Goal: Find specific page/section: Find specific page/section

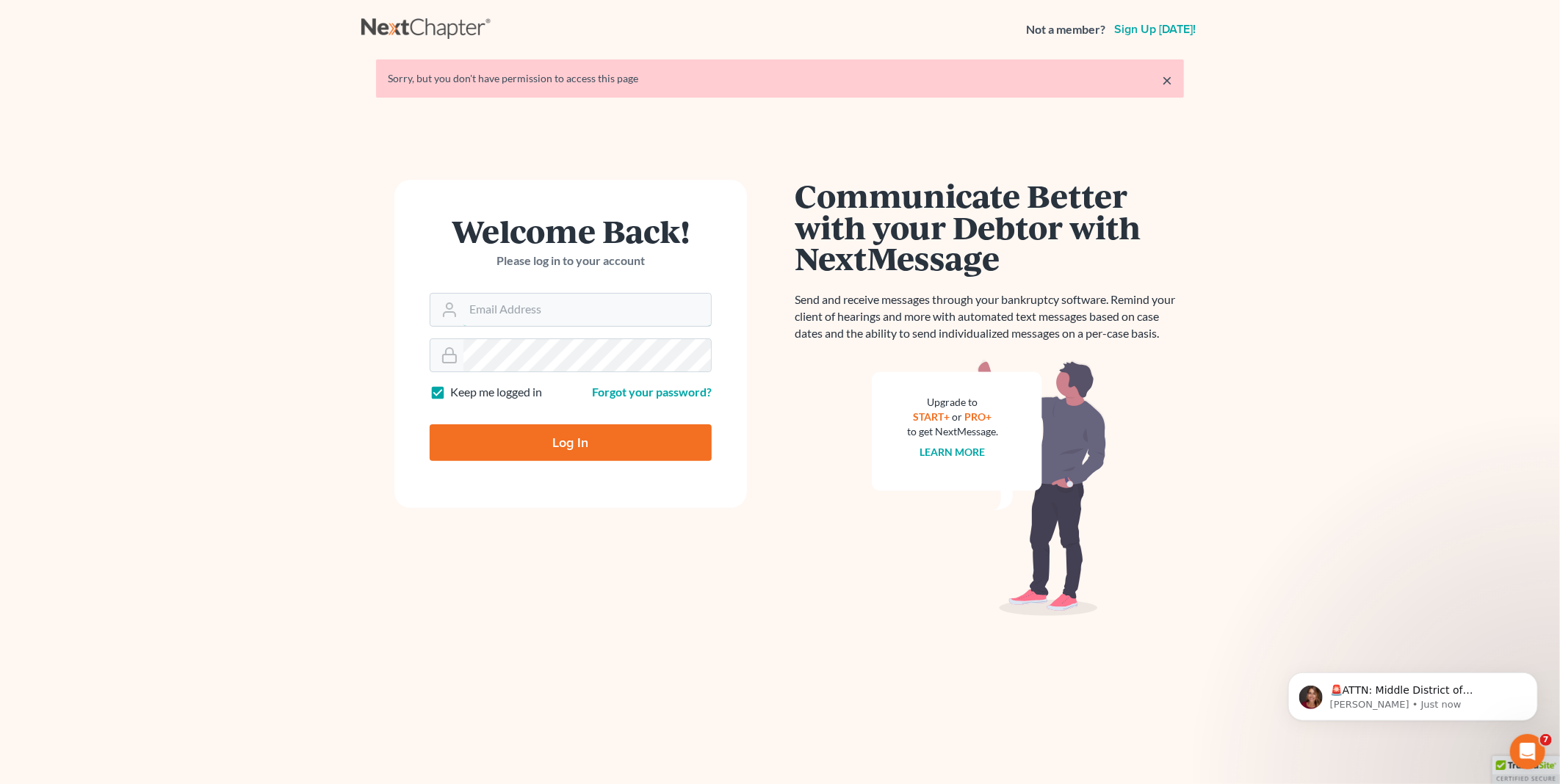
type input "[EMAIL_ADDRESS][DOMAIN_NAME]"
click at [577, 445] on input "Log In" at bounding box center [570, 442] width 282 height 36
type input "Thinking..."
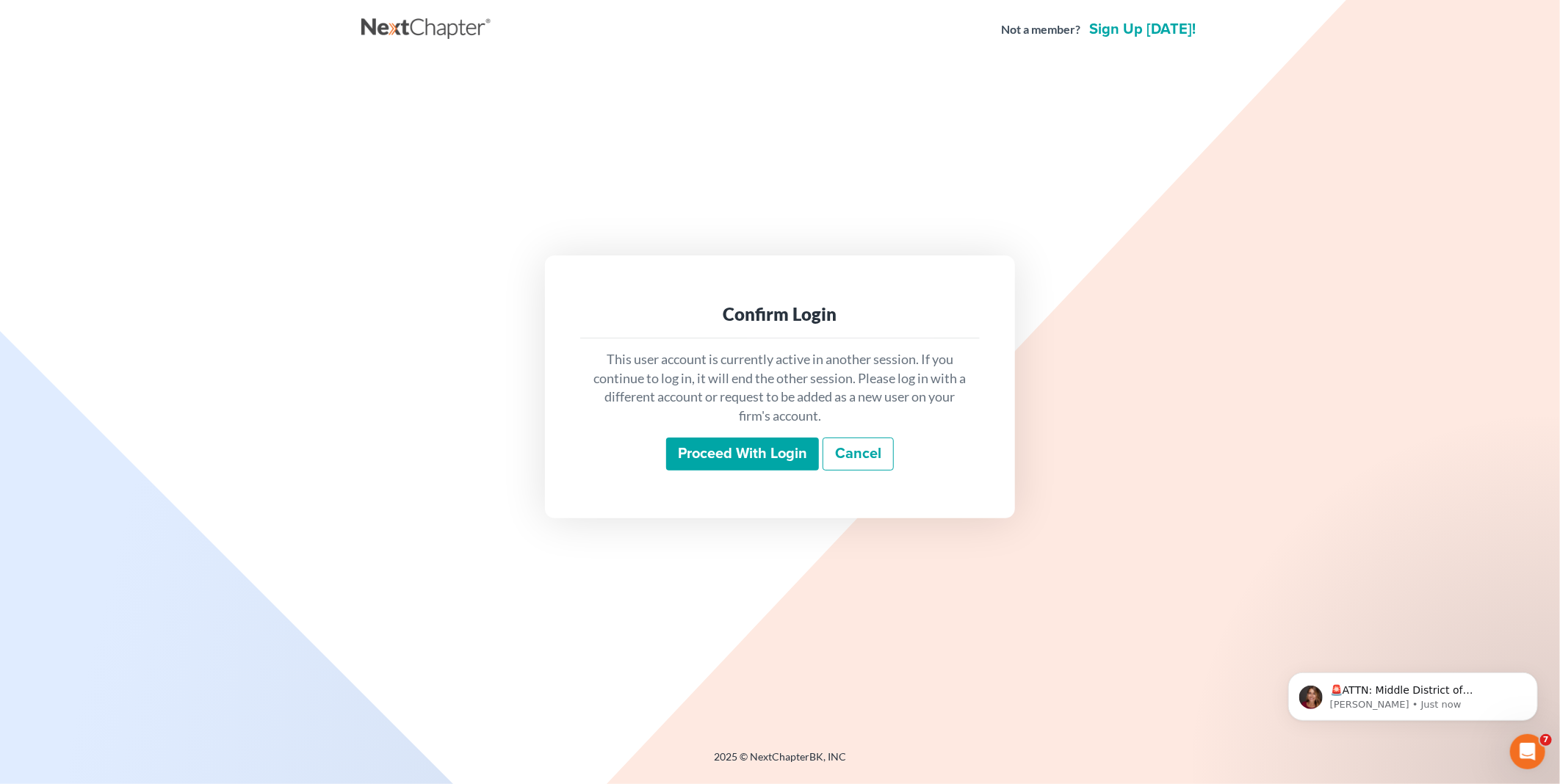
click at [743, 450] on input "Proceed with login" at bounding box center [742, 454] width 152 height 33
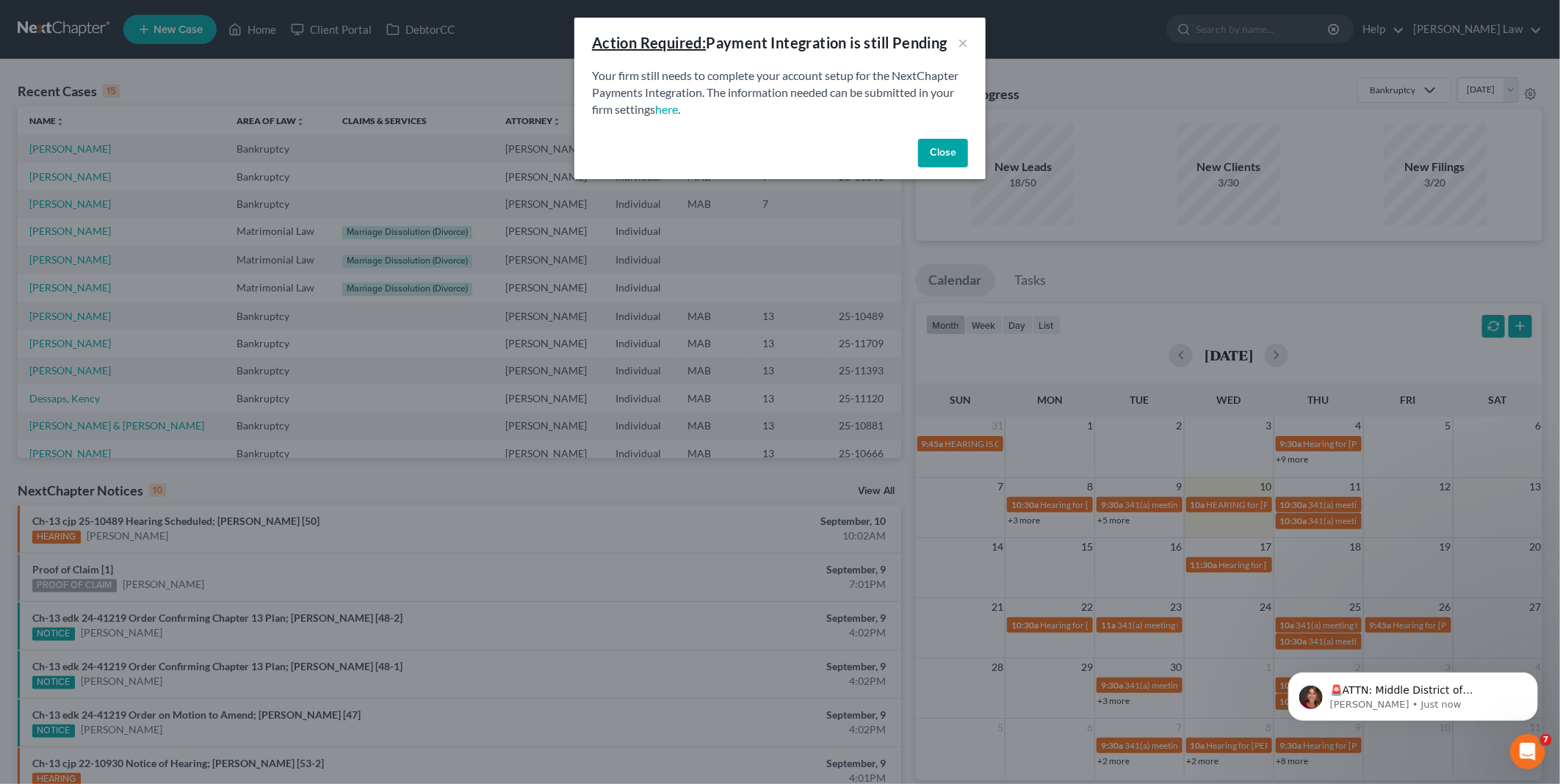
click at [938, 146] on button "Close" at bounding box center [943, 154] width 50 height 30
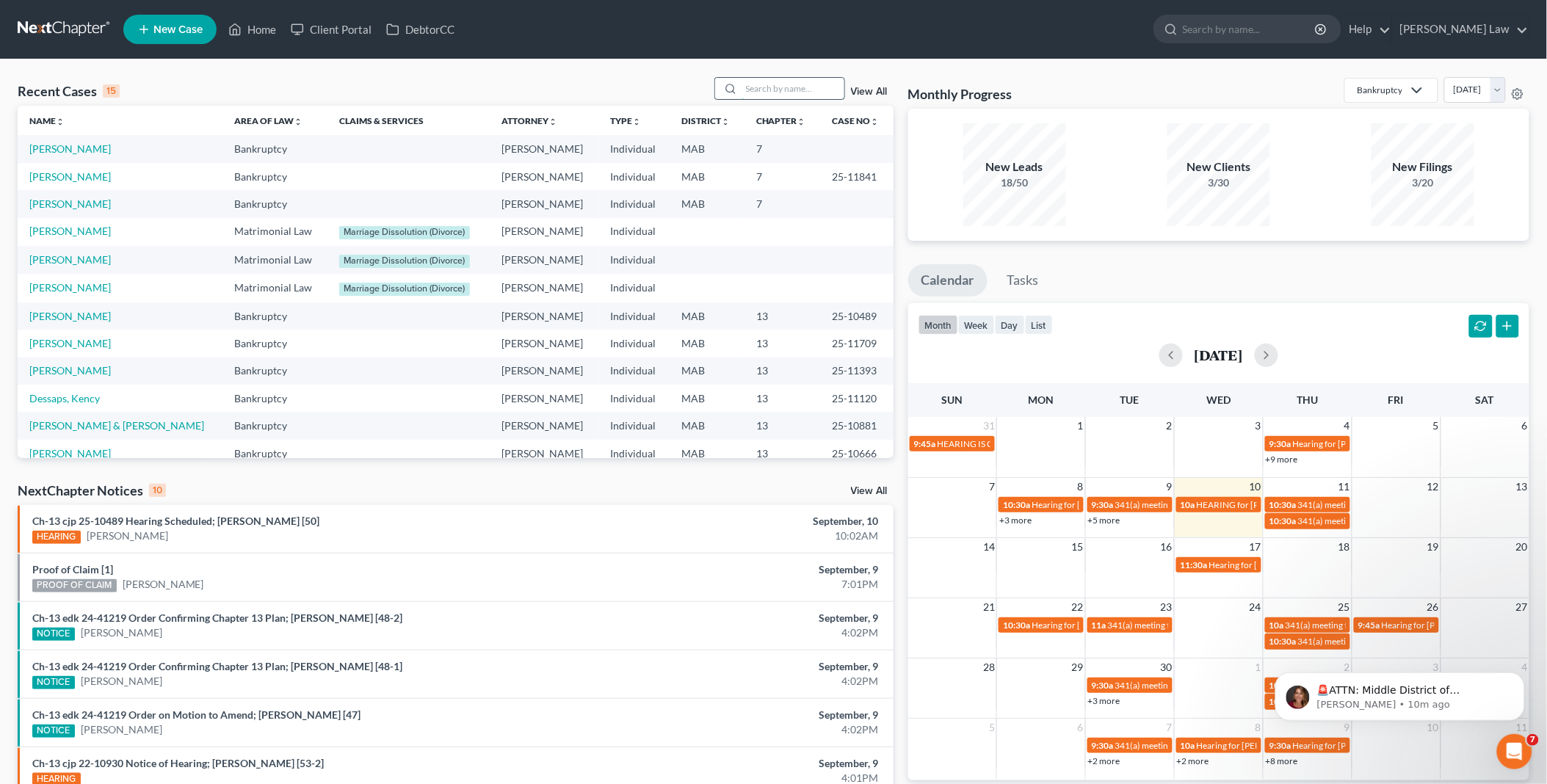
click at [746, 88] on input "search" at bounding box center [793, 88] width 103 height 22
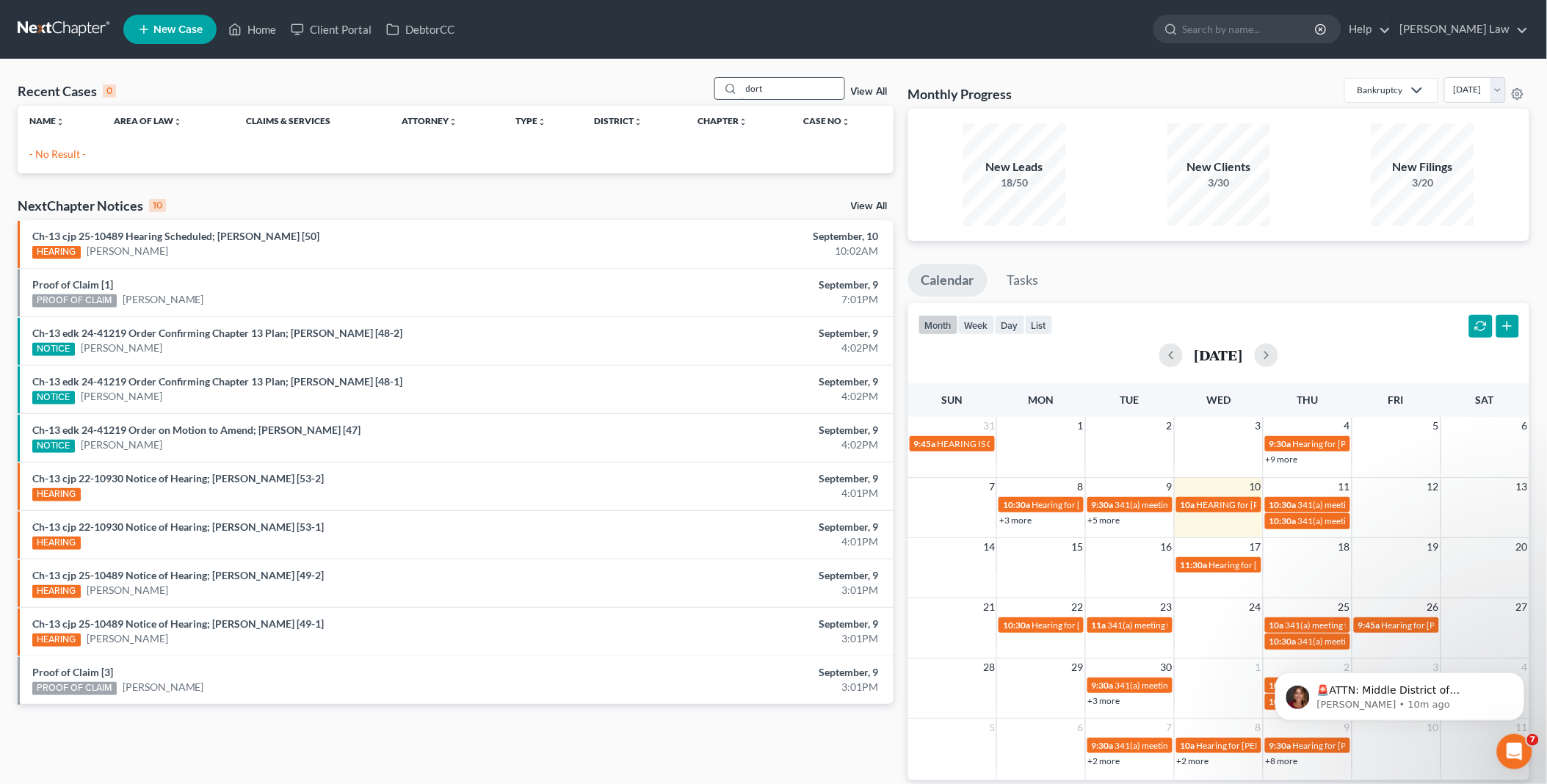
type input "dort"
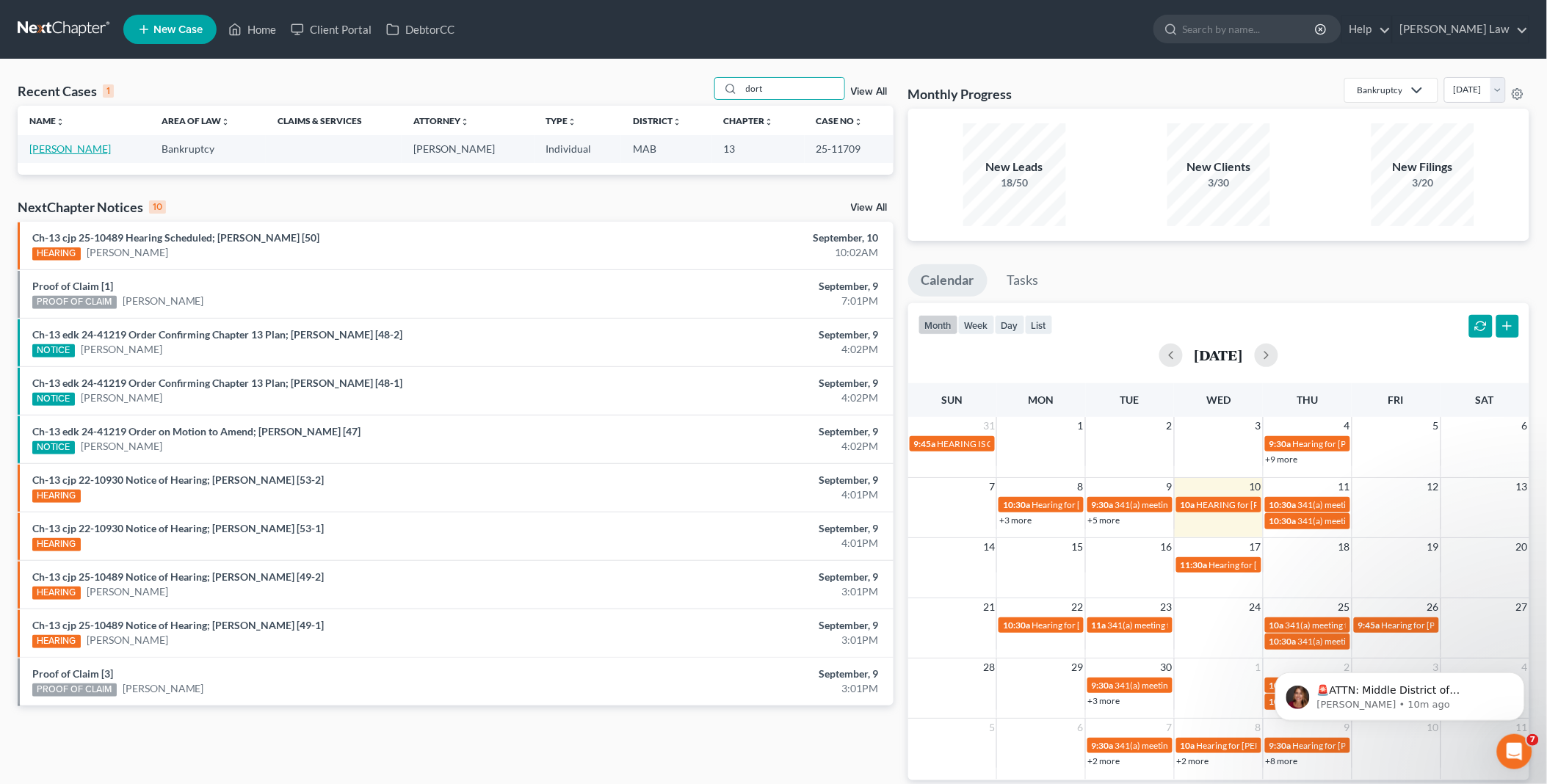
click at [68, 145] on link "Dortch, Felita" at bounding box center [71, 149] width 82 height 13
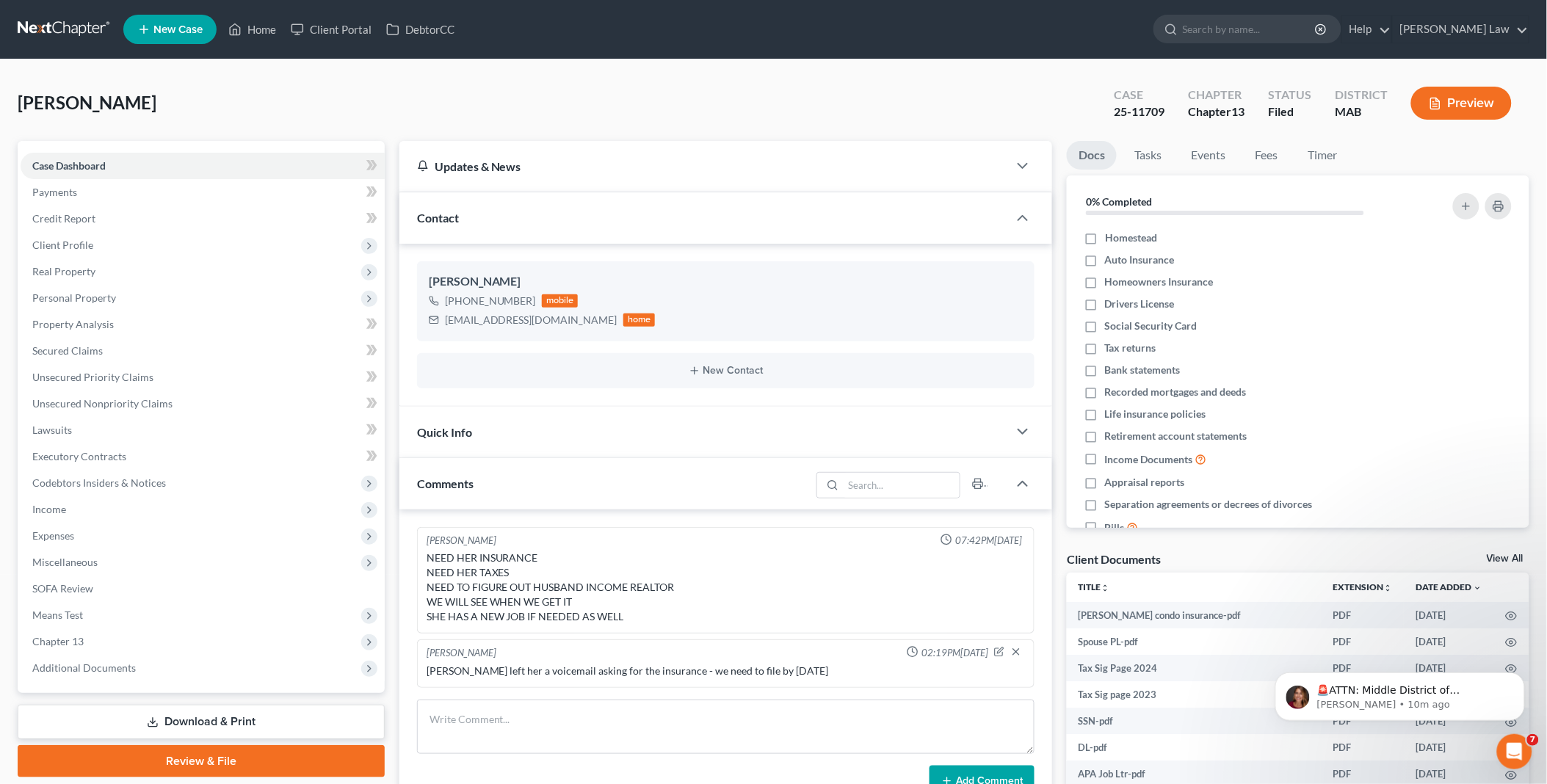
click at [1510, 557] on link "View All" at bounding box center [1505, 559] width 36 height 10
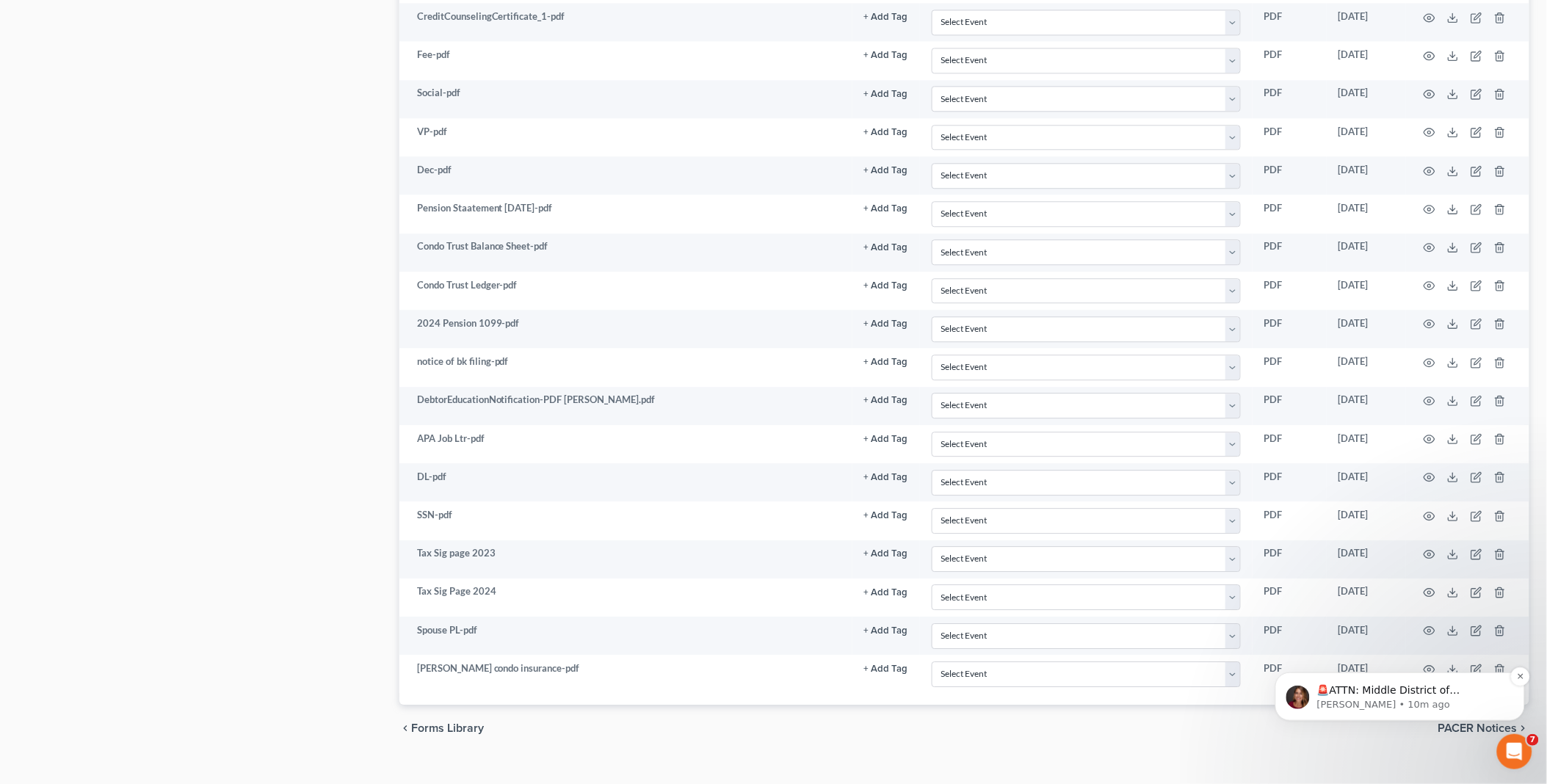
scroll to position [1245, 0]
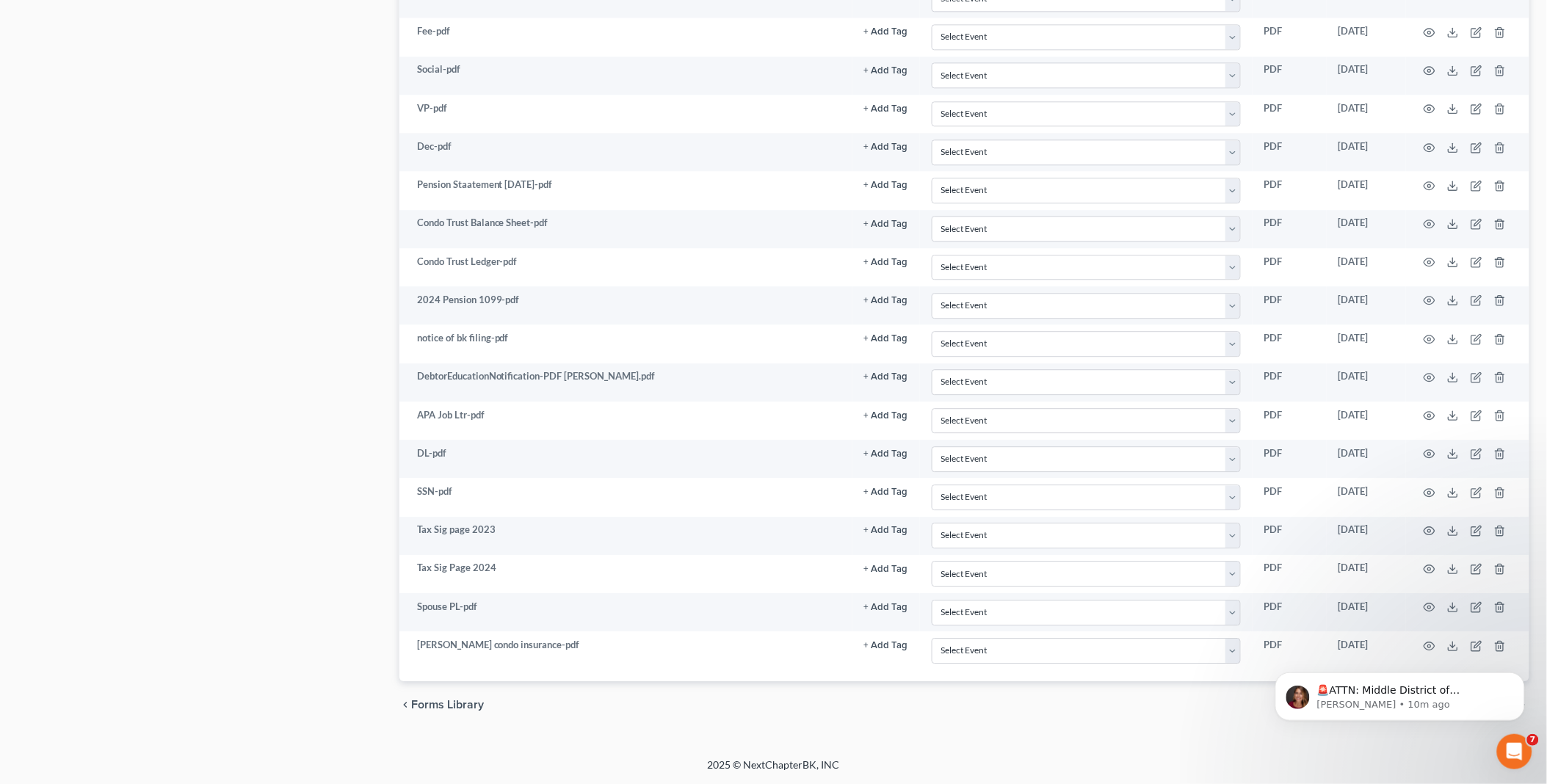
click at [1446, 646] on div "🚨ATTN: Middle District of Florida The court has added a new Credit Counseling F…" at bounding box center [1400, 628] width 271 height 184
click at [1518, 673] on icon "Dismiss notification" at bounding box center [1520, 676] width 8 height 8
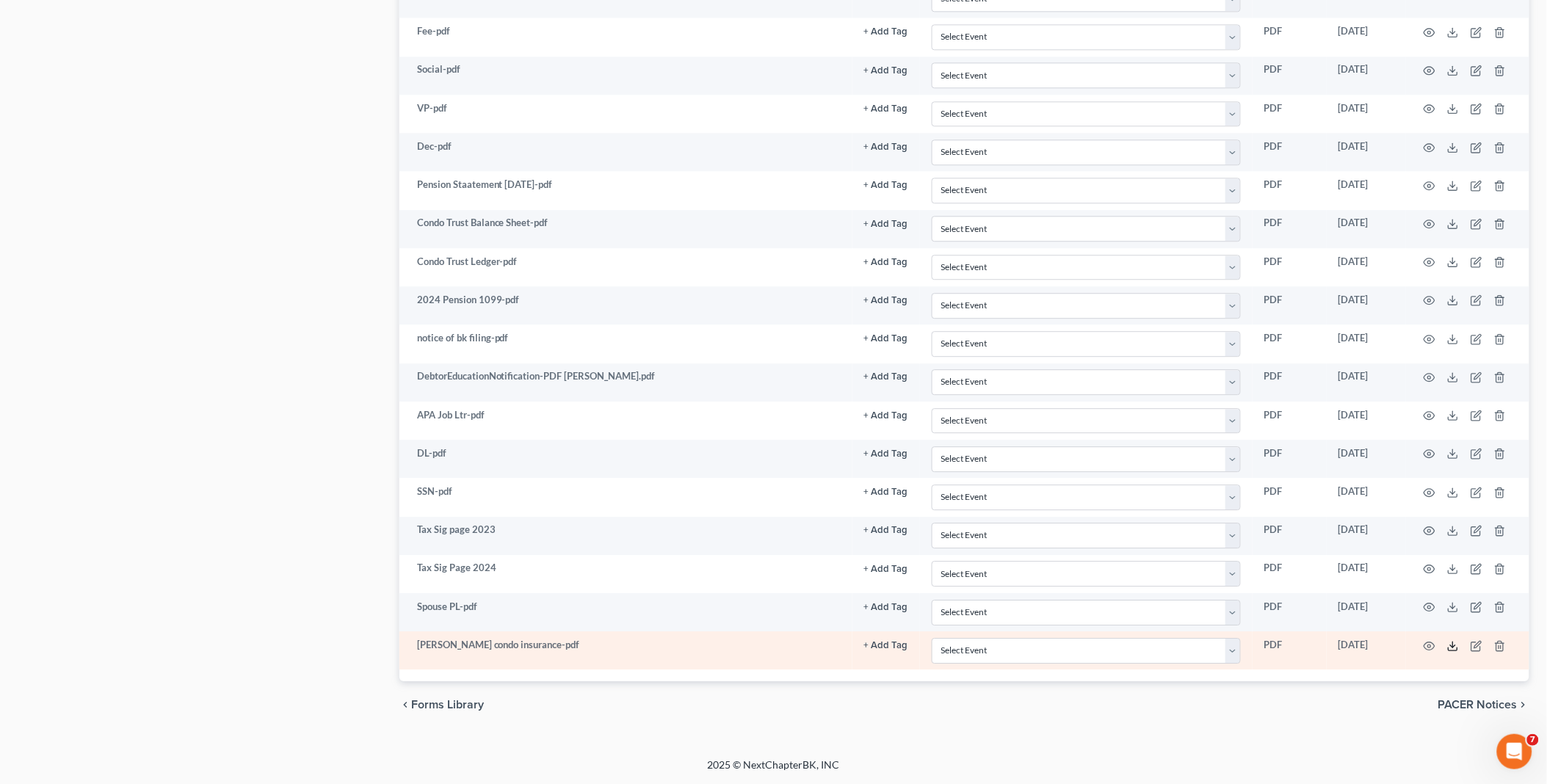
click at [1456, 644] on icon at bounding box center [1453, 646] width 12 height 12
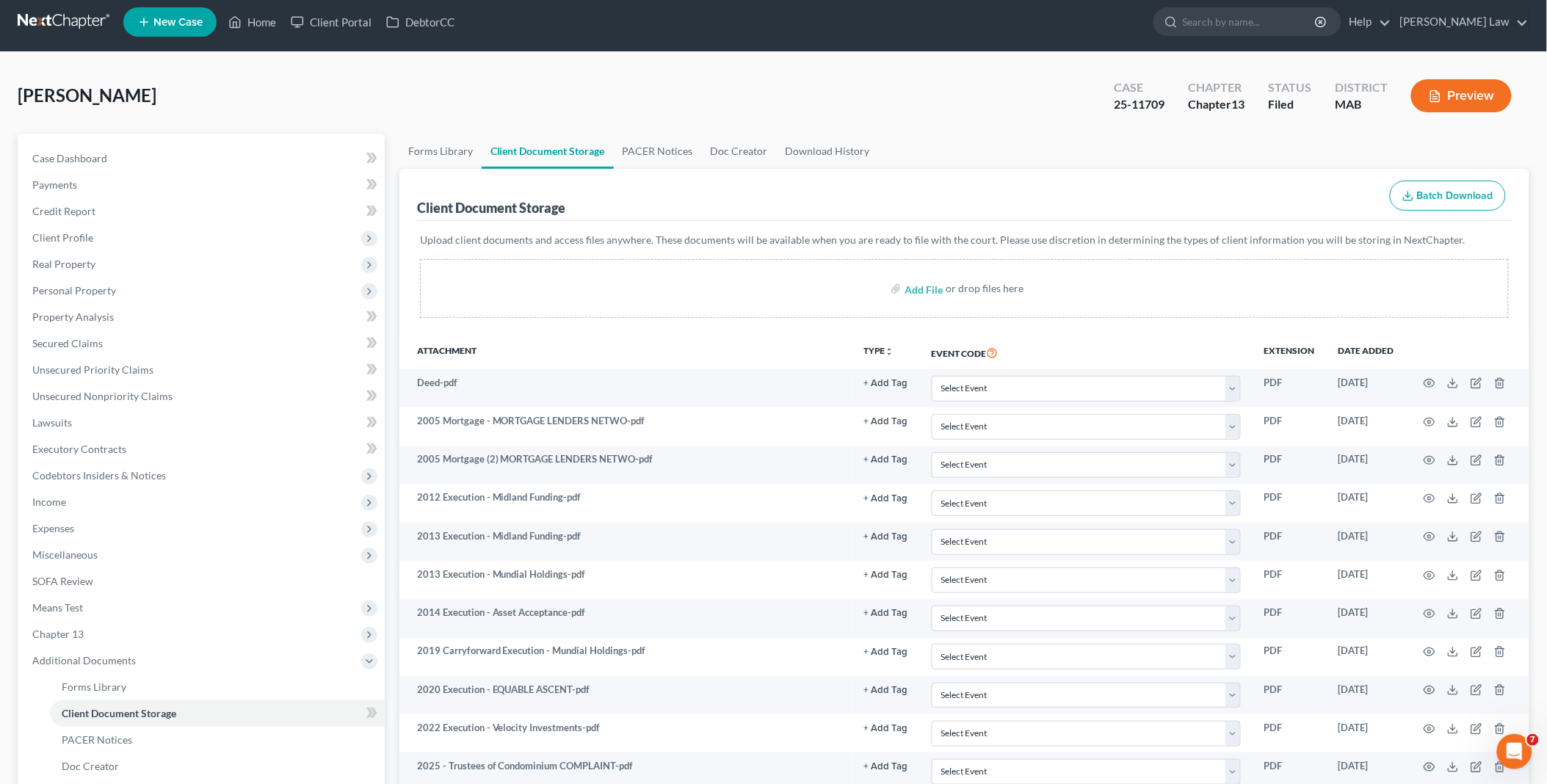
scroll to position [0, 0]
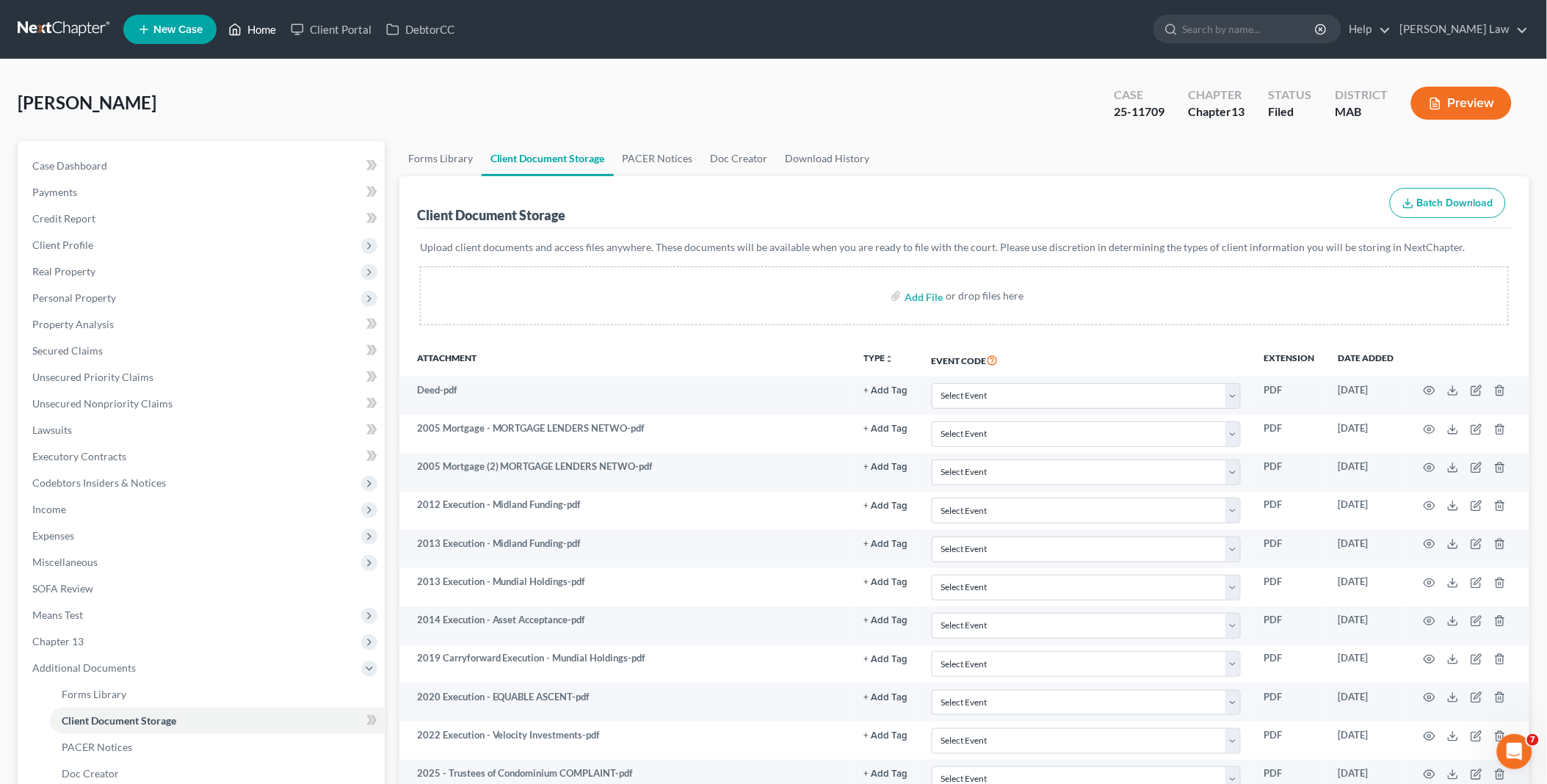
click at [265, 25] on link "Home" at bounding box center [252, 30] width 62 height 27
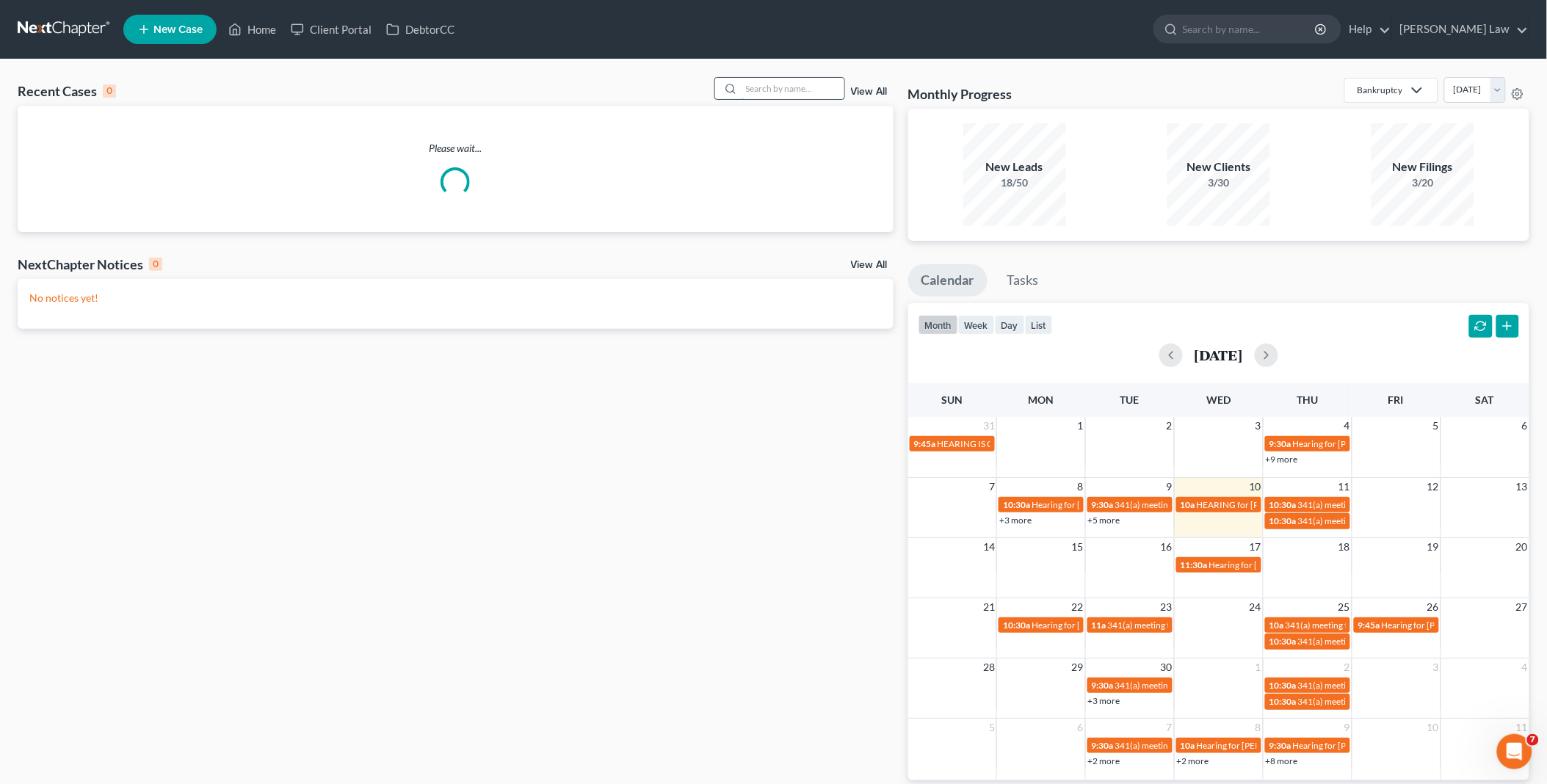
click at [810, 89] on input "search" at bounding box center [793, 88] width 103 height 22
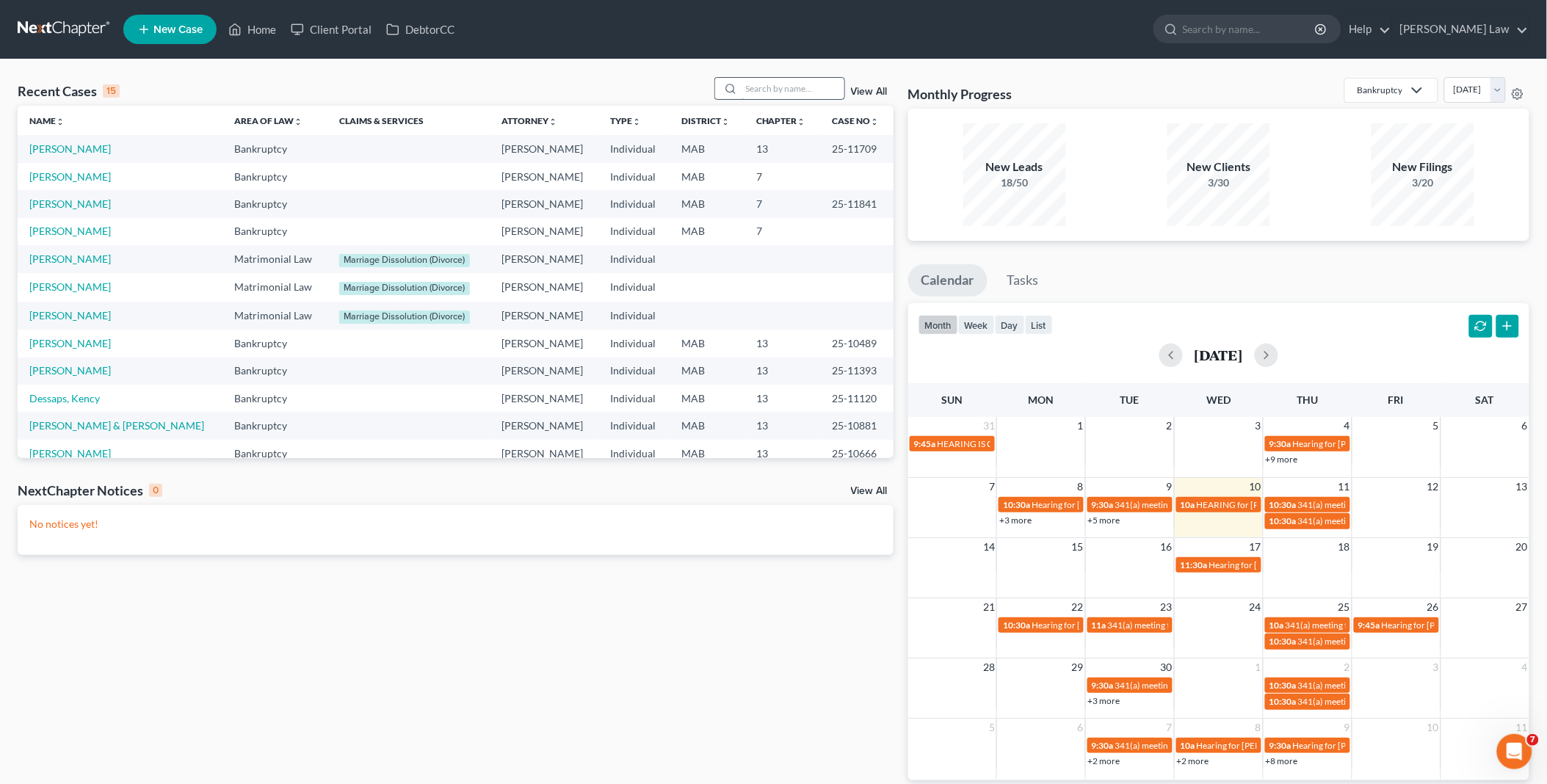
type input "e"
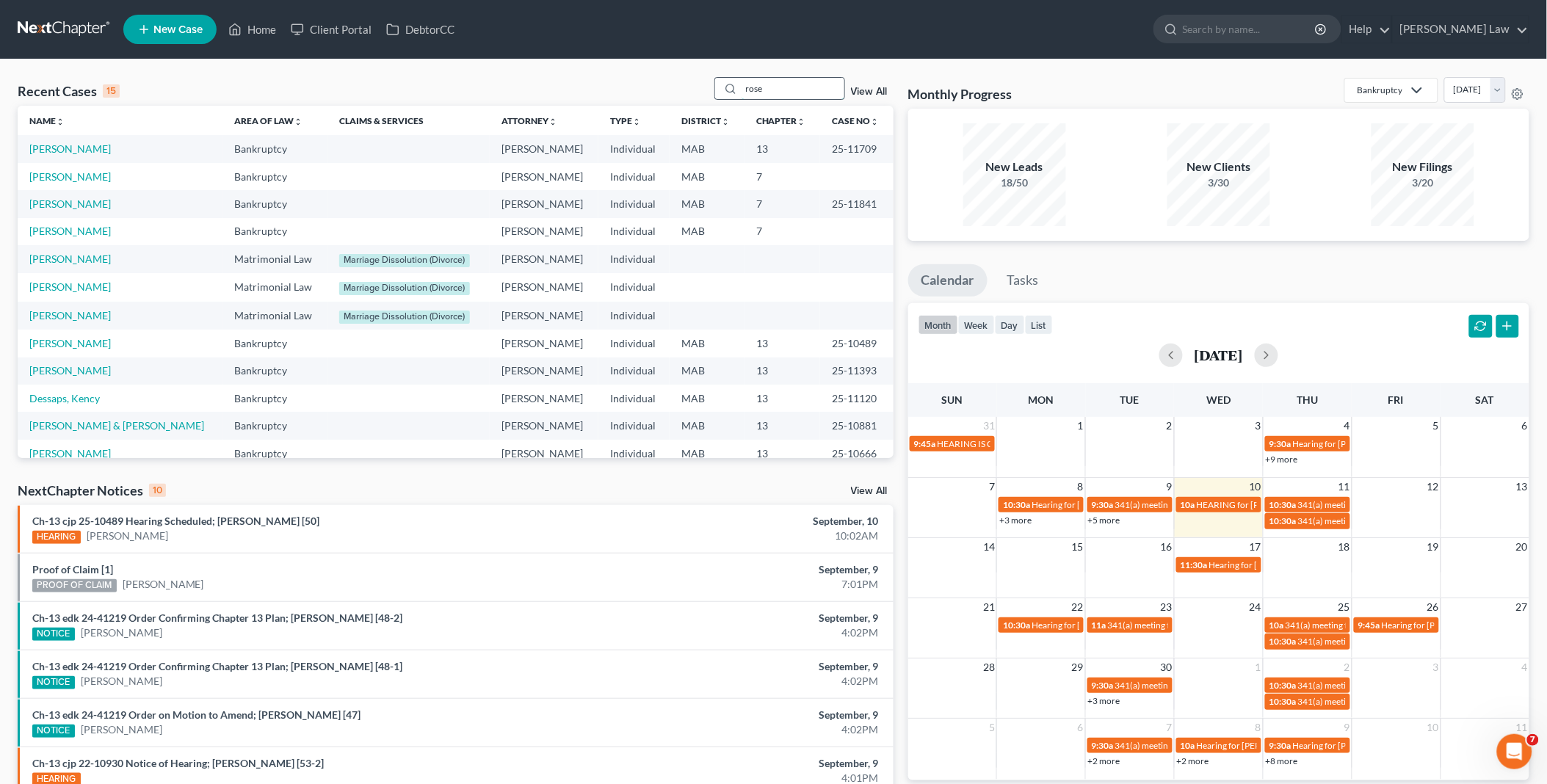
type input "rose"
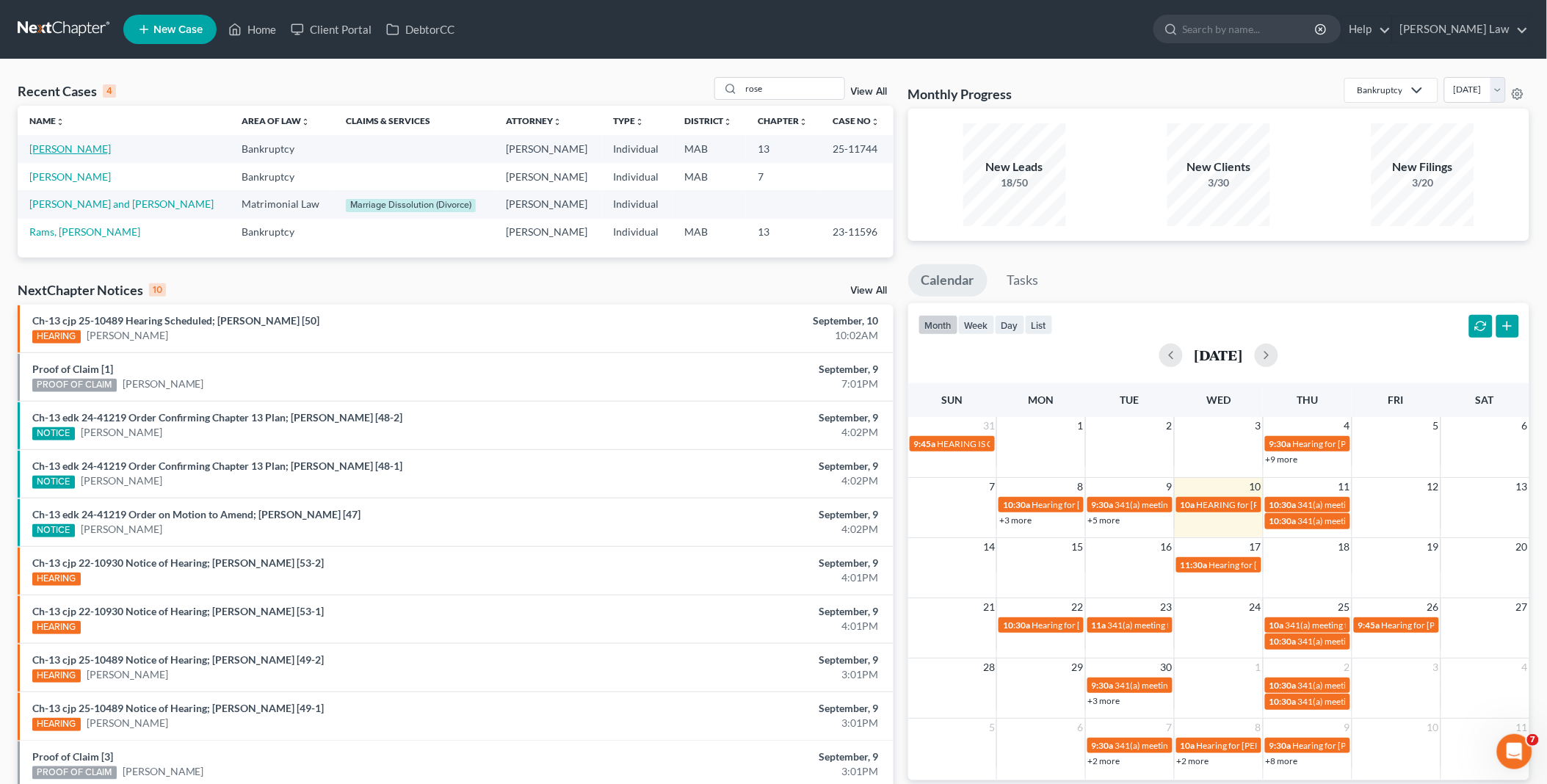
click at [93, 147] on link "Cappuccio, Roseanne" at bounding box center [71, 149] width 82 height 13
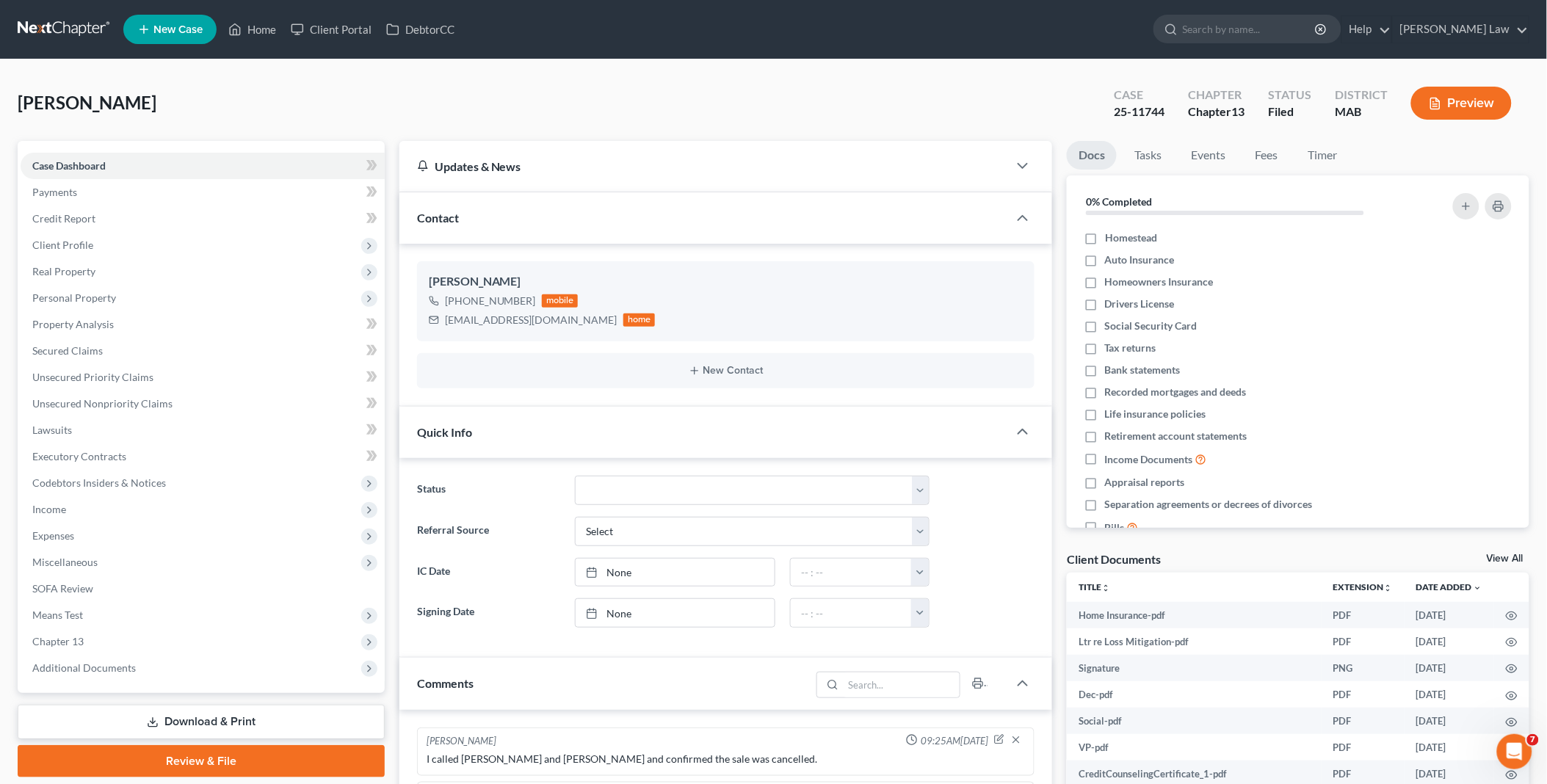
scroll to position [658, 0]
